Goal: Register for event/course

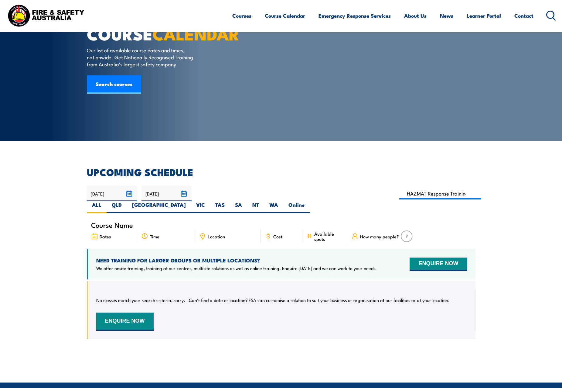
scroll to position [61, 0]
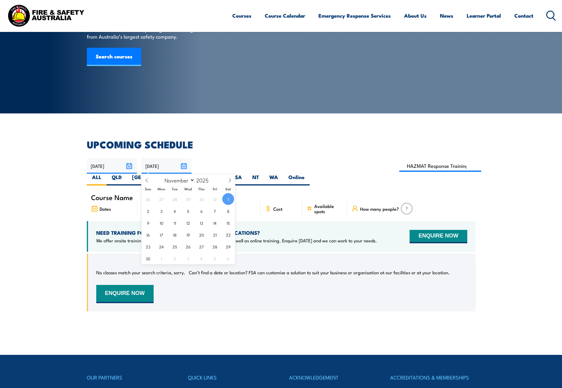
click at [187, 165] on input "01/11/2025" at bounding box center [167, 165] width 50 height 15
click at [229, 179] on icon at bounding box center [230, 180] width 4 height 4
select select "11"
click at [187, 246] on span "31" at bounding box center [188, 246] width 12 height 12
type input "[DATE]"
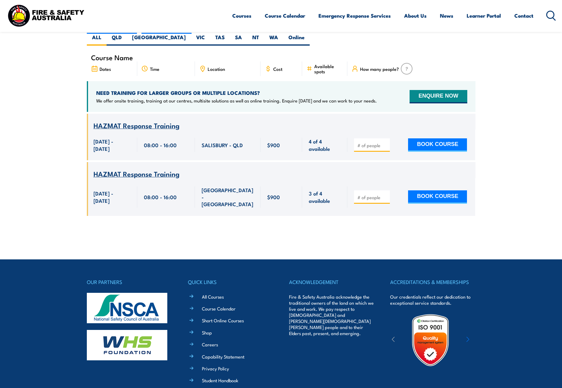
drag, startPoint x: 108, startPoint y: 190, endPoint x: 94, endPoint y: 178, distance: 18.7
click at [94, 190] on span "[DATE] - [DATE]" at bounding box center [112, 197] width 37 height 14
copy span "[DATE] - [DATE]"
